Goal: Navigation & Orientation: Find specific page/section

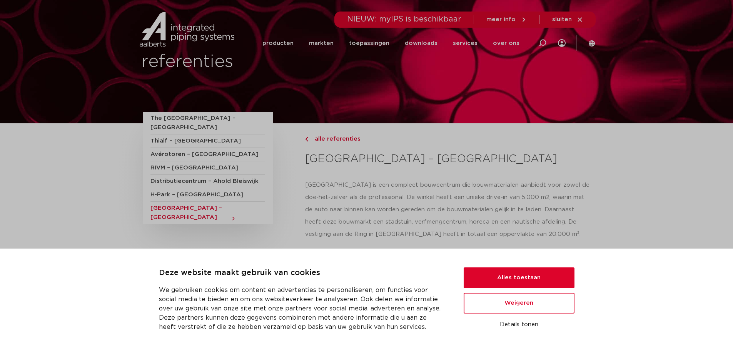
click at [227, 202] on span "[GEOGRAPHIC_DATA] – [GEOGRAPHIC_DATA]" at bounding box center [207, 213] width 115 height 22
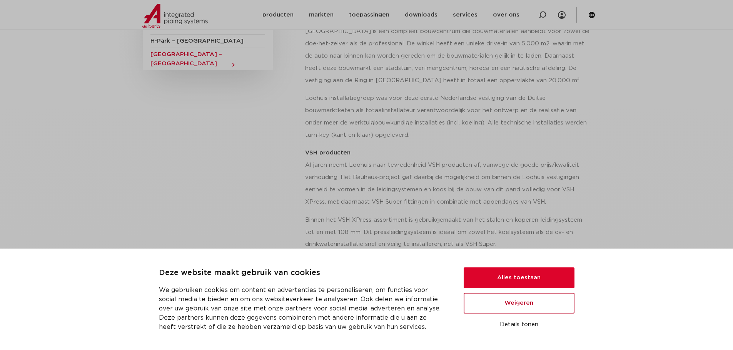
click at [520, 305] on button "Weigeren" at bounding box center [519, 303] width 111 height 21
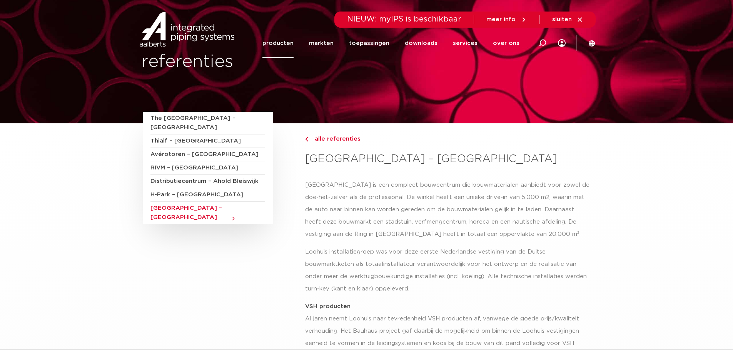
click at [284, 41] on link "producten" at bounding box center [277, 43] width 31 height 30
